Goal: Information Seeking & Learning: Learn about a topic

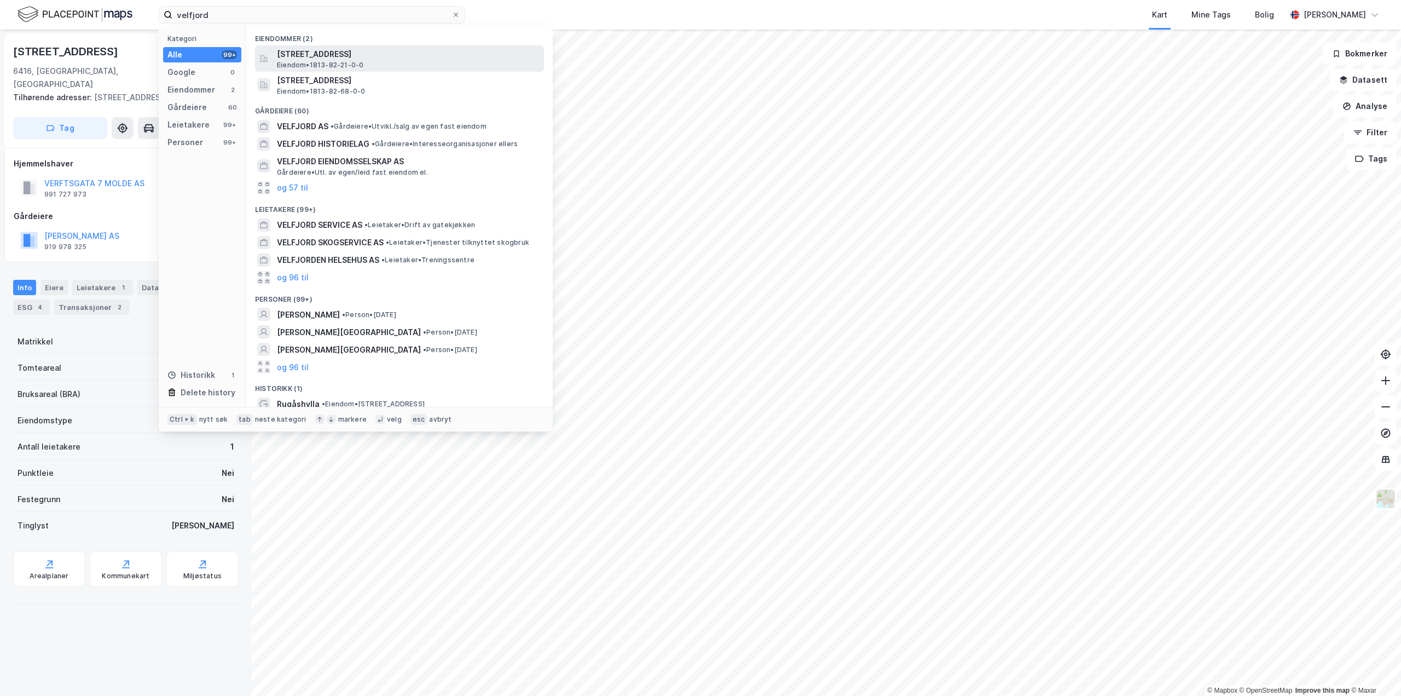
click at [414, 52] on span "[STREET_ADDRESS]" at bounding box center [408, 54] width 263 height 13
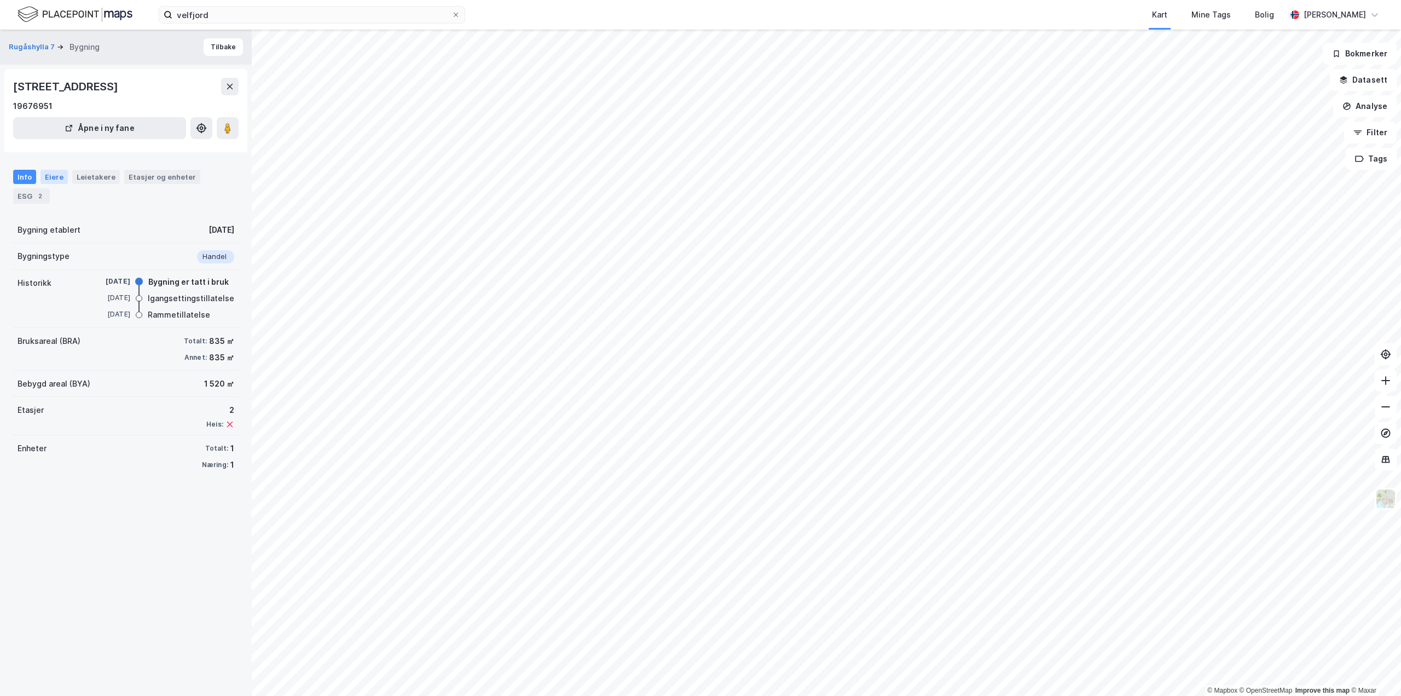
click at [50, 178] on div "Eiere" at bounding box center [54, 177] width 27 height 14
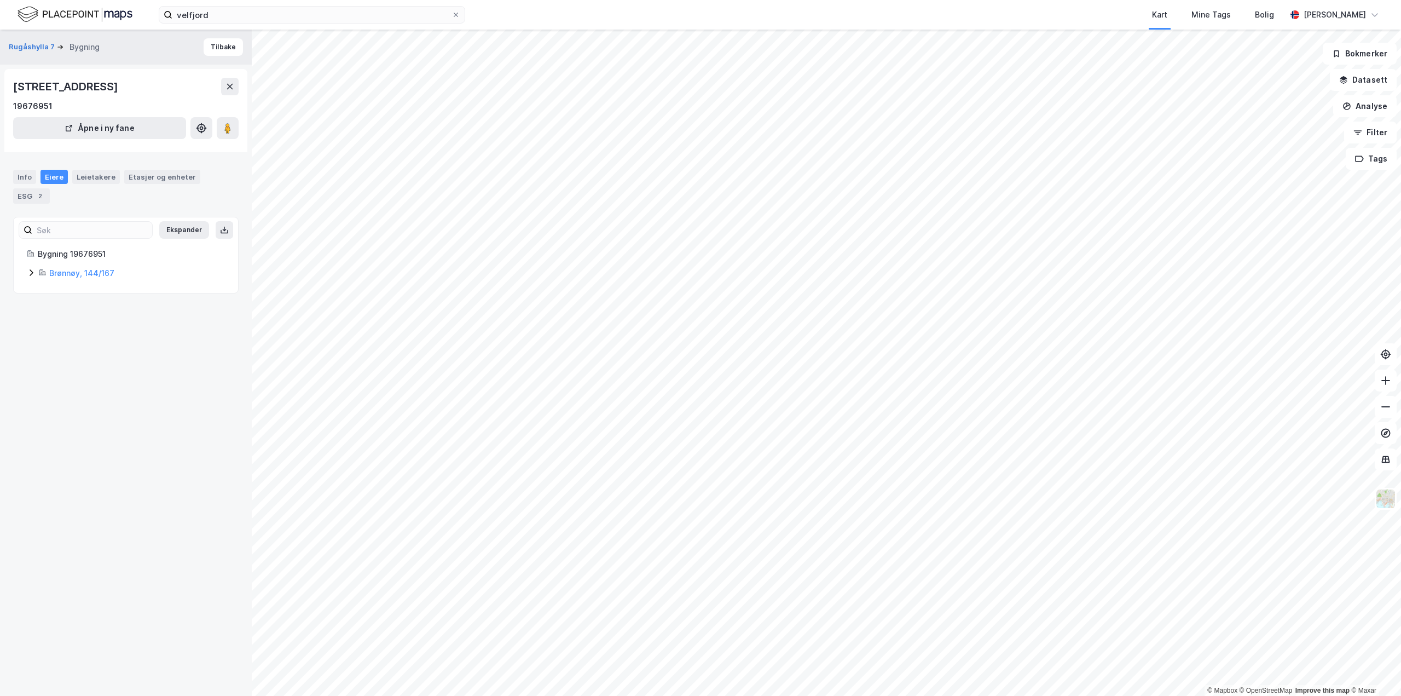
click at [51, 178] on div "Eiere" at bounding box center [54, 177] width 27 height 14
click at [28, 178] on div "Info" at bounding box center [24, 177] width 23 height 14
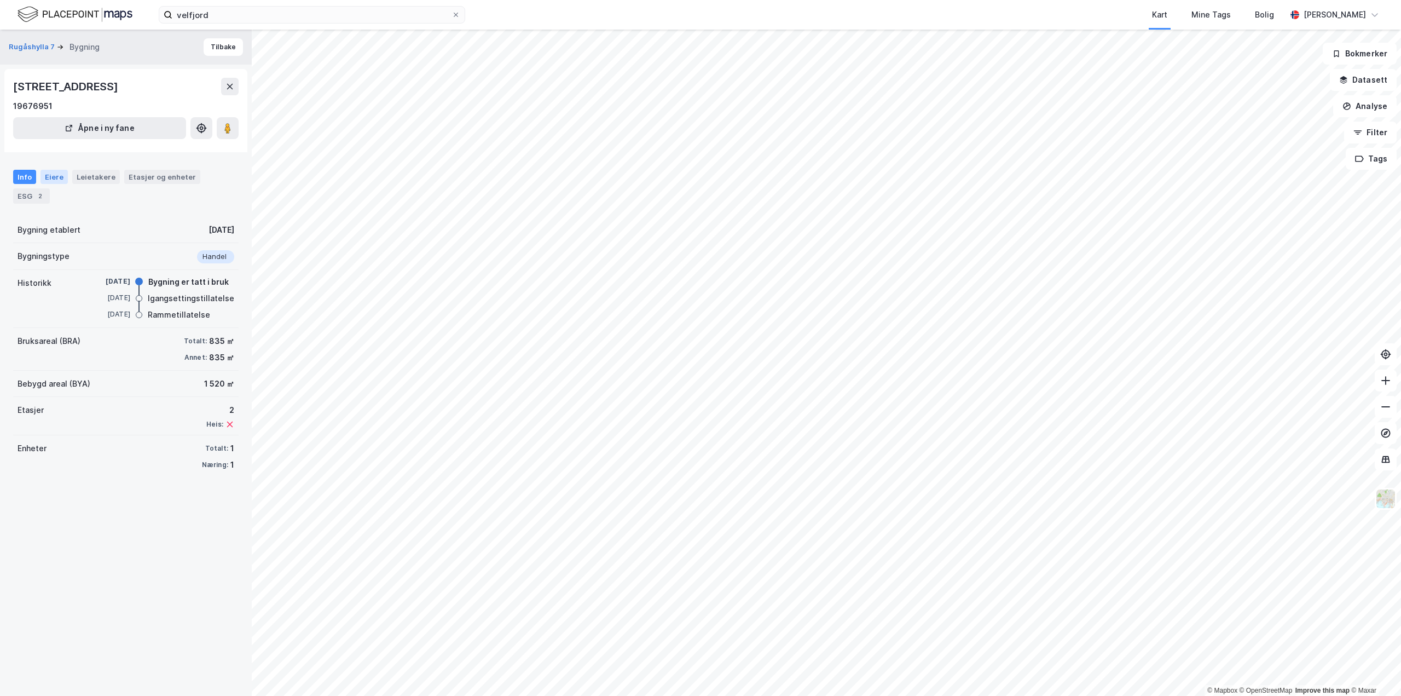
click at [60, 177] on div "Eiere" at bounding box center [54, 177] width 27 height 14
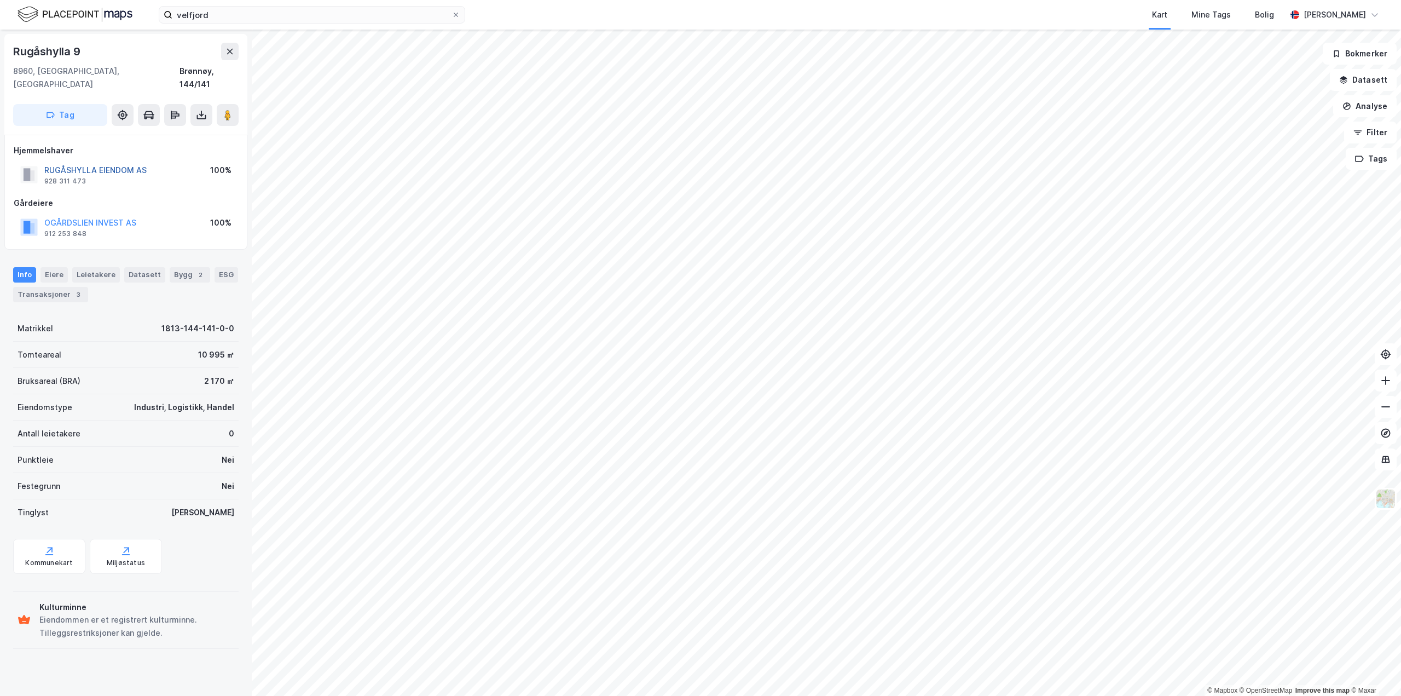
click at [0, 0] on button "RUGÅSHYLLA EIENDOM AS" at bounding box center [0, 0] width 0 height 0
